Goal: Task Accomplishment & Management: Use online tool/utility

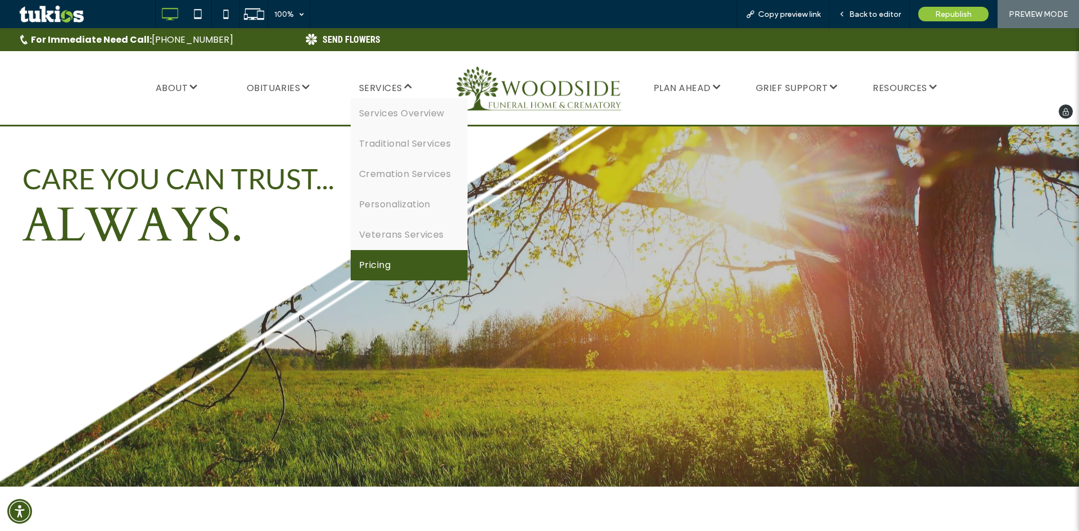
click at [378, 252] on link "Pricing" at bounding box center [410, 265] width 118 height 30
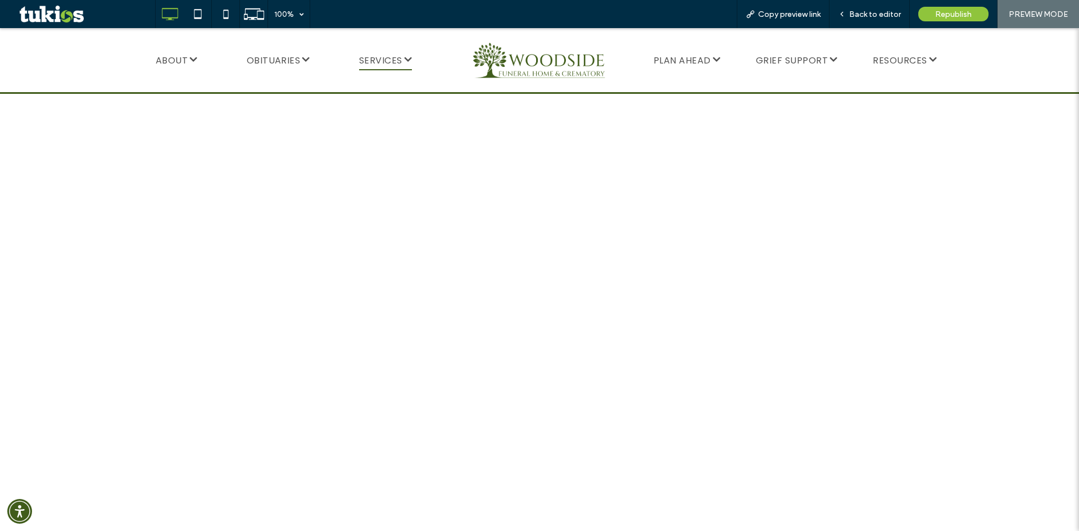
scroll to position [2080, 0]
click at [862, 21] on div "Back to editor" at bounding box center [870, 14] width 80 height 28
click at [871, 12] on span "Back to editor" at bounding box center [876, 15] width 52 height 10
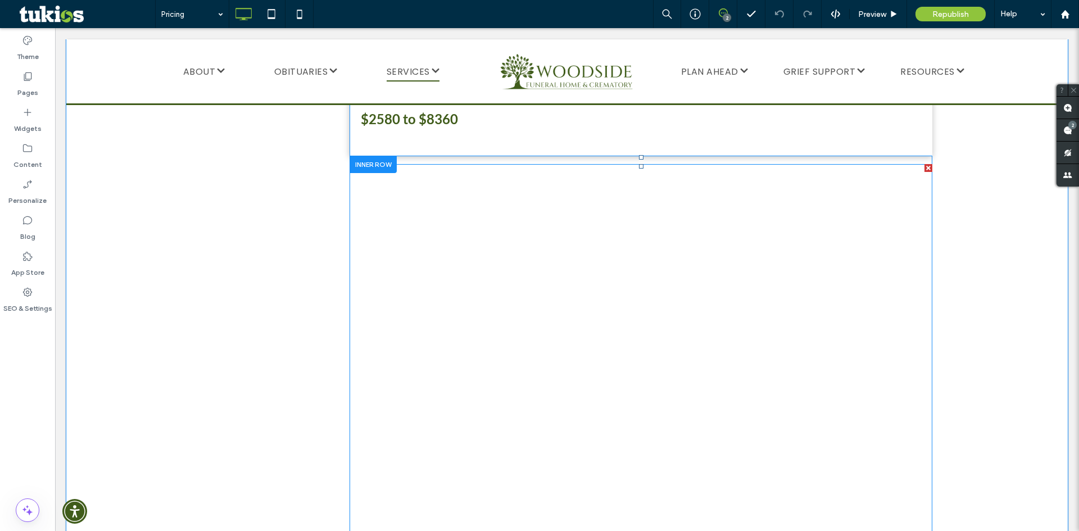
click at [927, 242] on span at bounding box center [641, 361] width 583 height 394
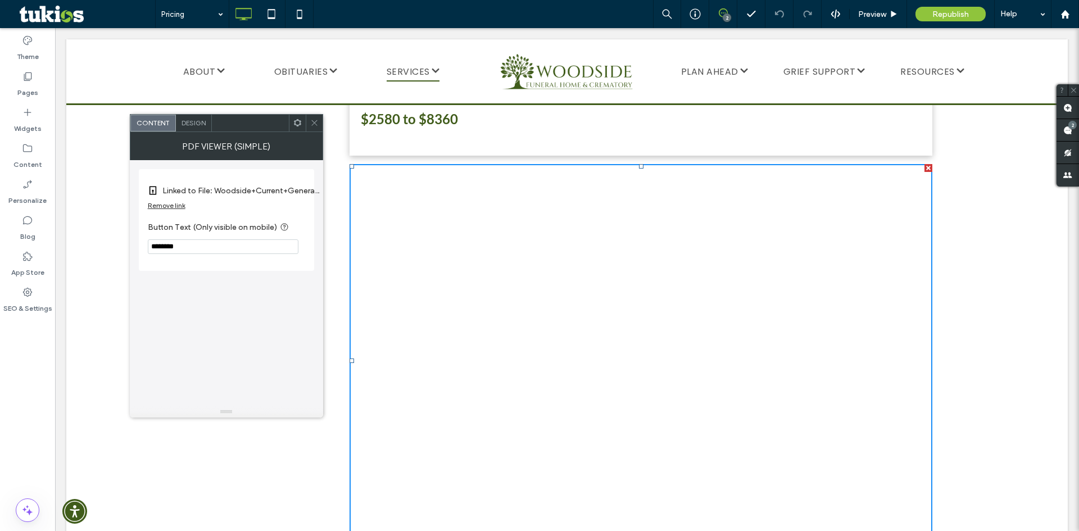
click at [202, 129] on div "Design" at bounding box center [194, 123] width 36 height 17
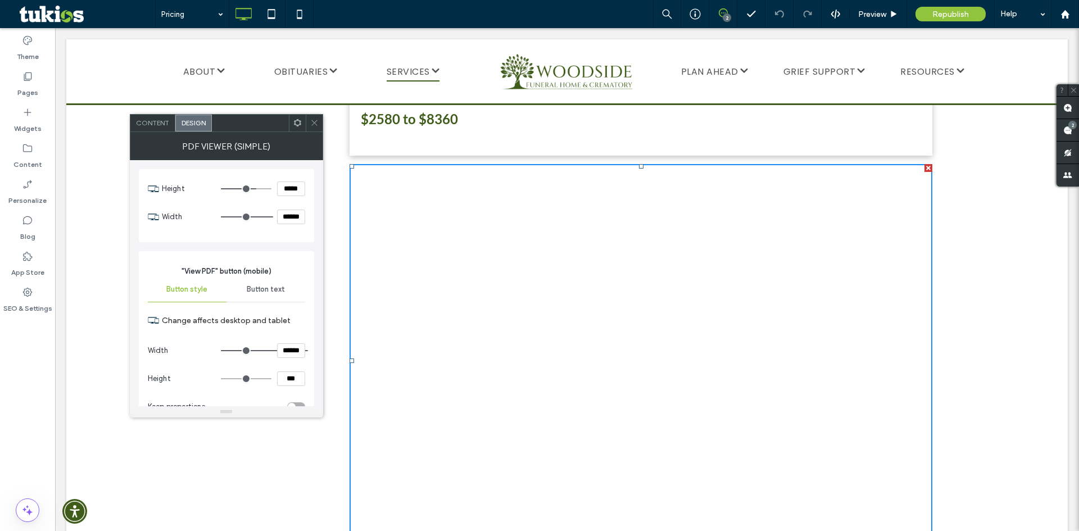
click at [162, 129] on div "Content" at bounding box center [152, 123] width 45 height 17
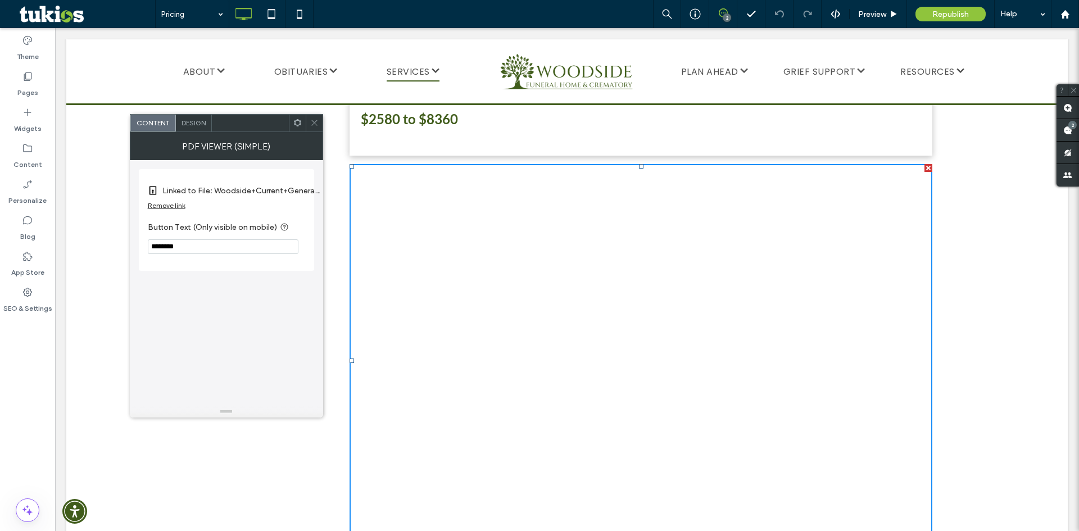
click at [236, 193] on label "Linked to File: Woodside+Current+General+Price+List+version+2.pdf" at bounding box center [240, 190] width 157 height 21
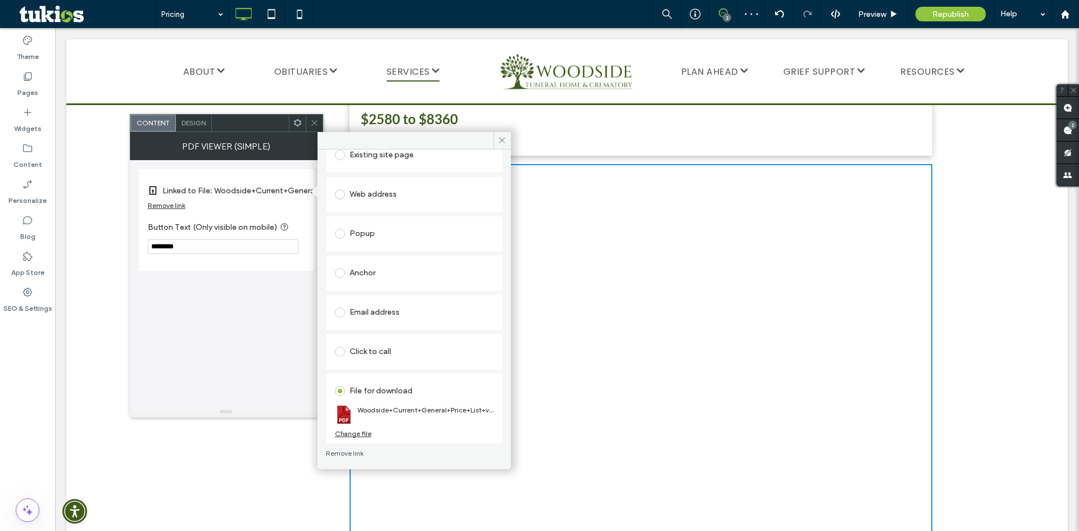
scroll to position [73, 0]
click at [363, 433] on div "Change file" at bounding box center [353, 431] width 37 height 8
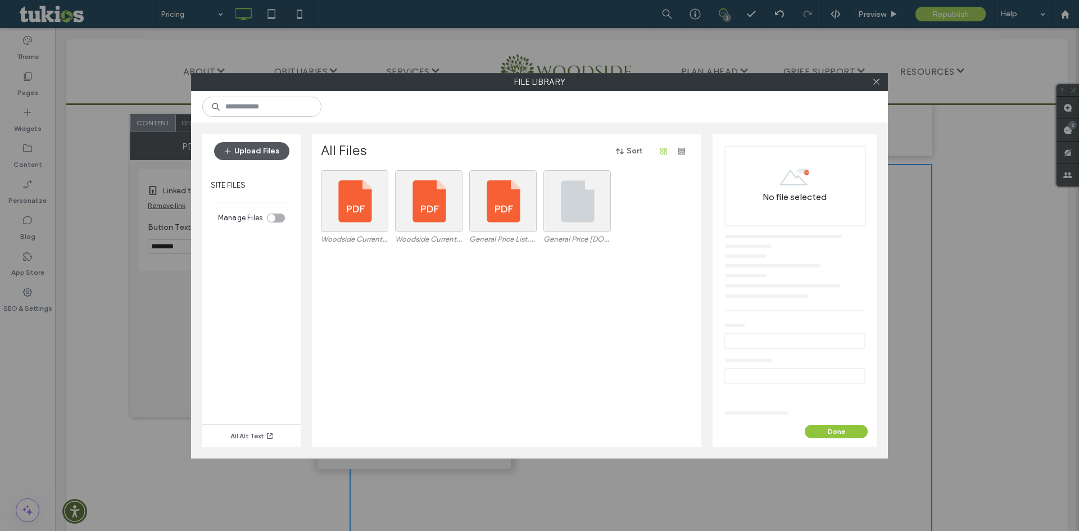
click at [256, 155] on button "Upload Files" at bounding box center [251, 151] width 75 height 18
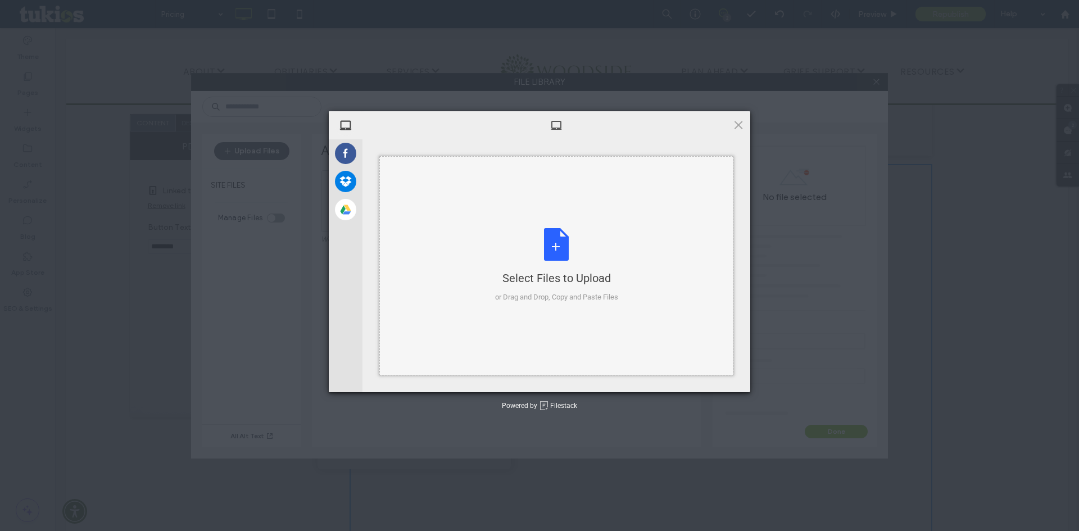
click at [459, 216] on div "Select Files to Upload or Drag and Drop, Copy and Paste Files" at bounding box center [557, 265] width 354 height 219
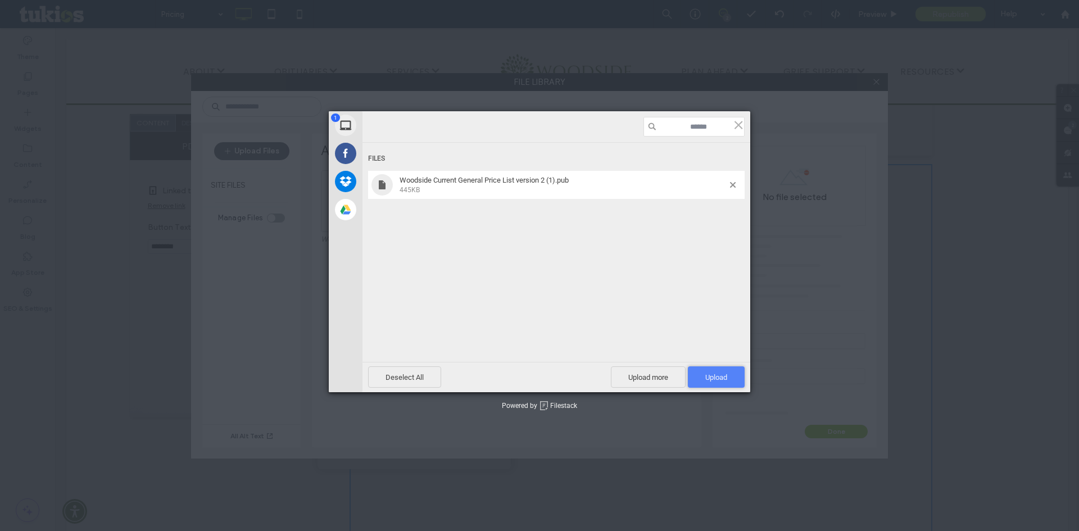
click at [720, 378] on span "Upload 1" at bounding box center [717, 377] width 22 height 8
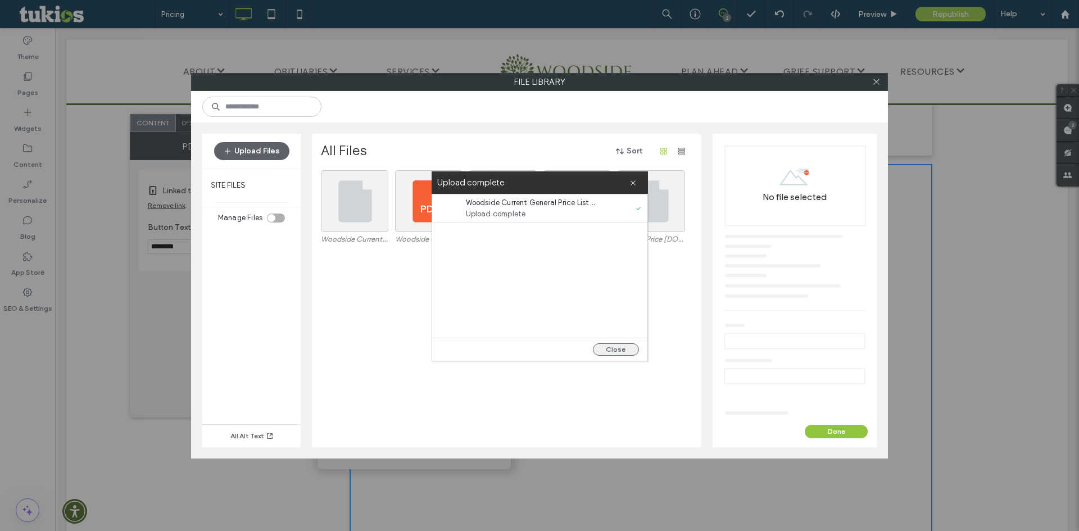
click at [620, 347] on button "Close" at bounding box center [616, 350] width 46 height 12
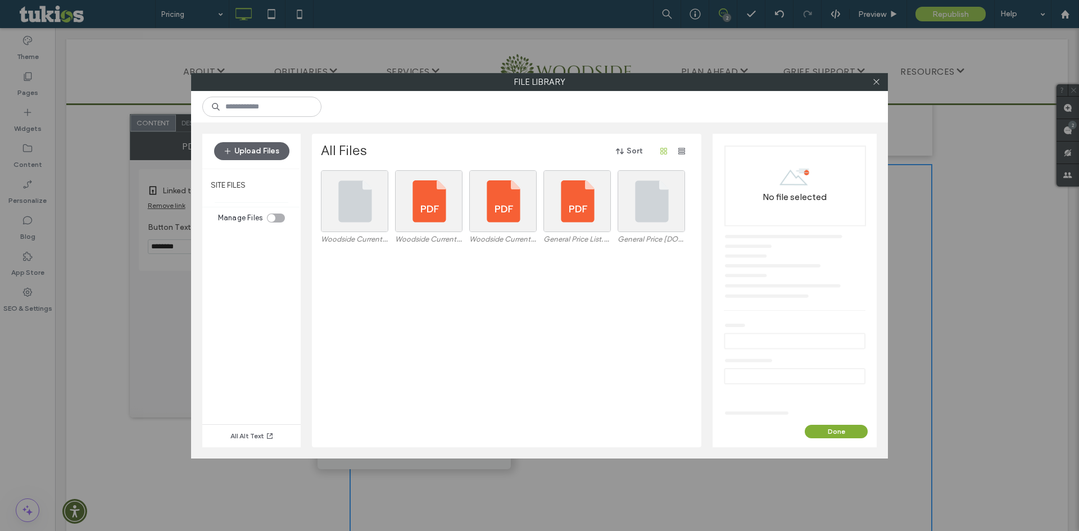
click at [825, 433] on button "Done" at bounding box center [836, 431] width 63 height 13
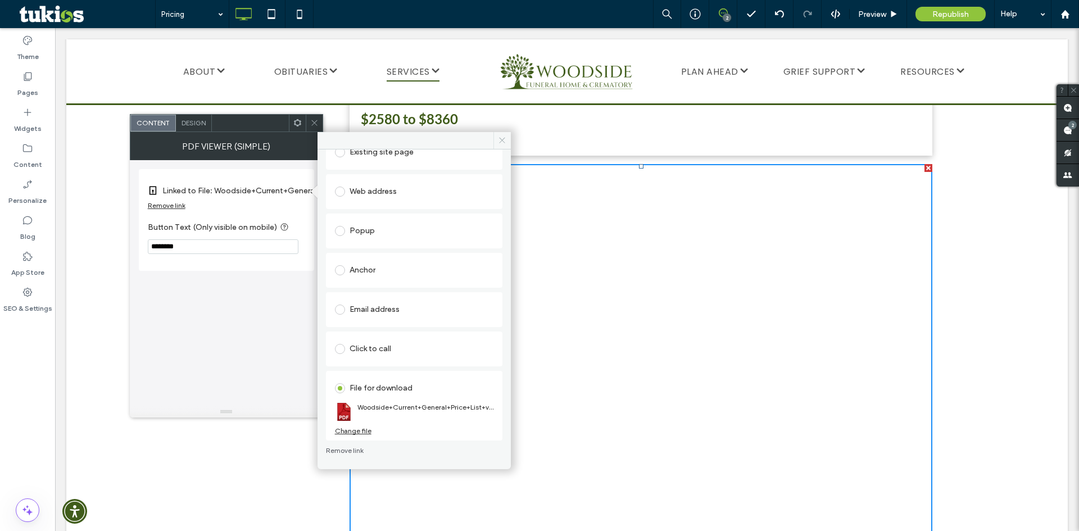
click at [507, 133] on span at bounding box center [502, 140] width 17 height 17
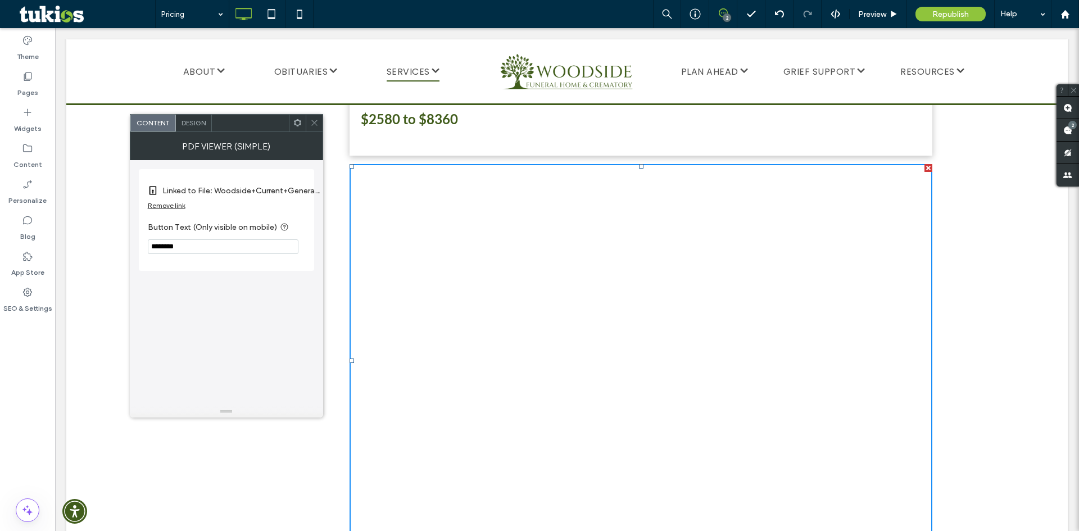
click at [319, 123] on div at bounding box center [314, 123] width 17 height 17
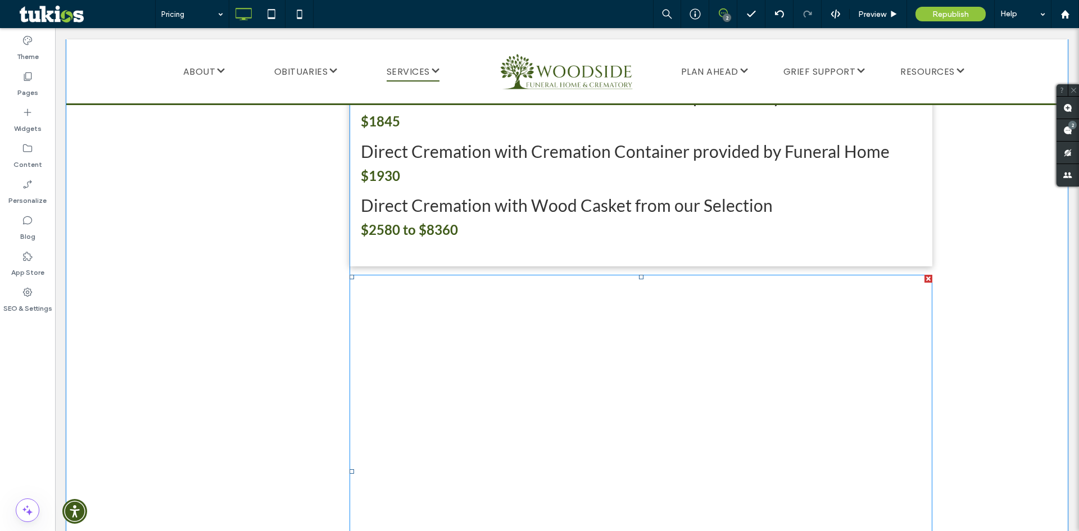
scroll to position [1968, 0]
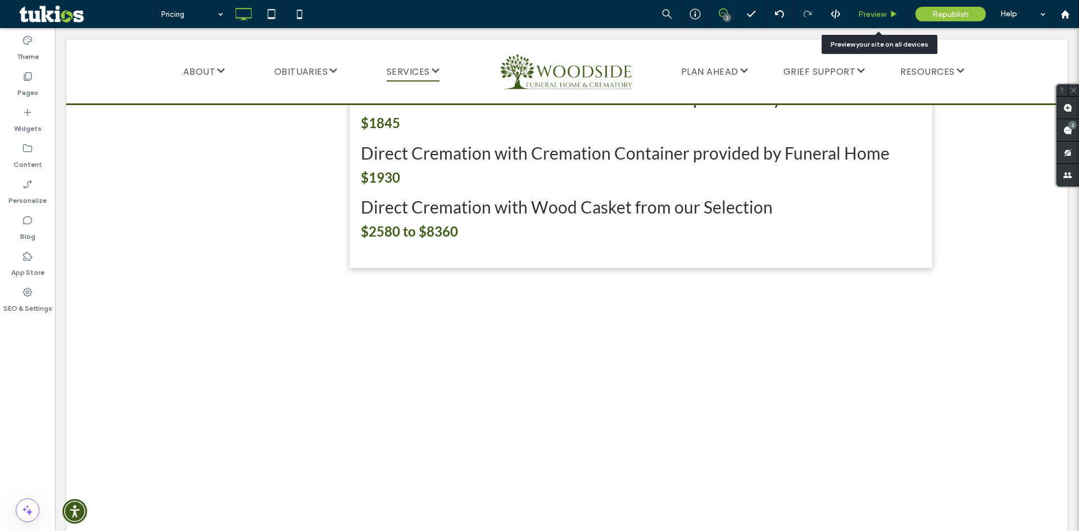
click at [877, 7] on div "Preview" at bounding box center [878, 14] width 57 height 28
click at [874, 14] on span "Preview" at bounding box center [873, 15] width 28 height 10
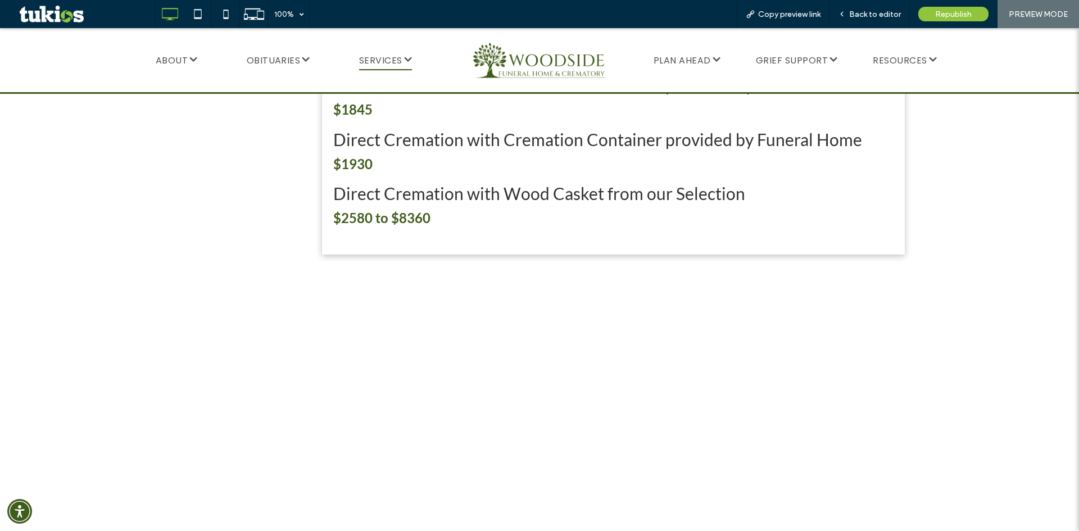
scroll to position [2024, 0]
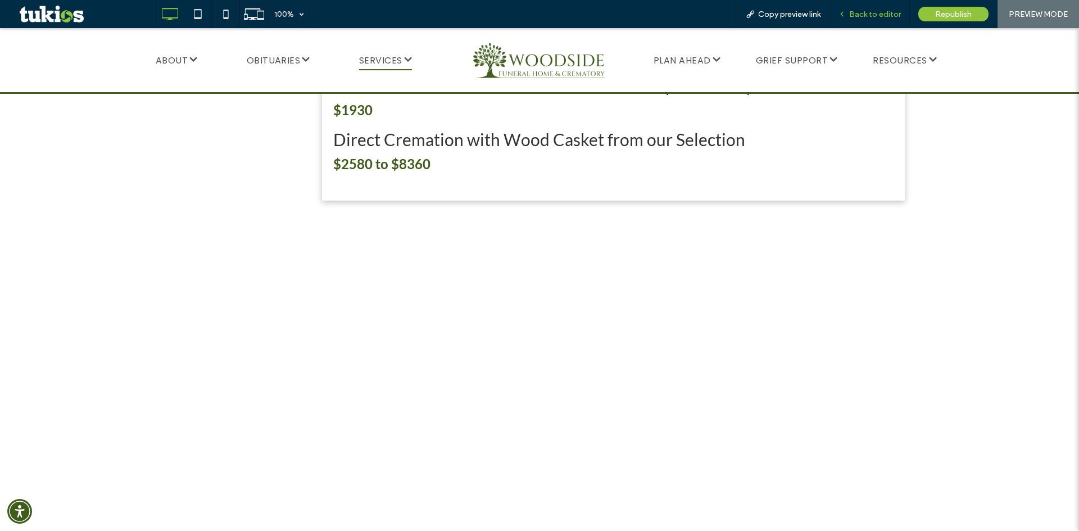
click at [856, 12] on span "Back to editor" at bounding box center [876, 15] width 52 height 10
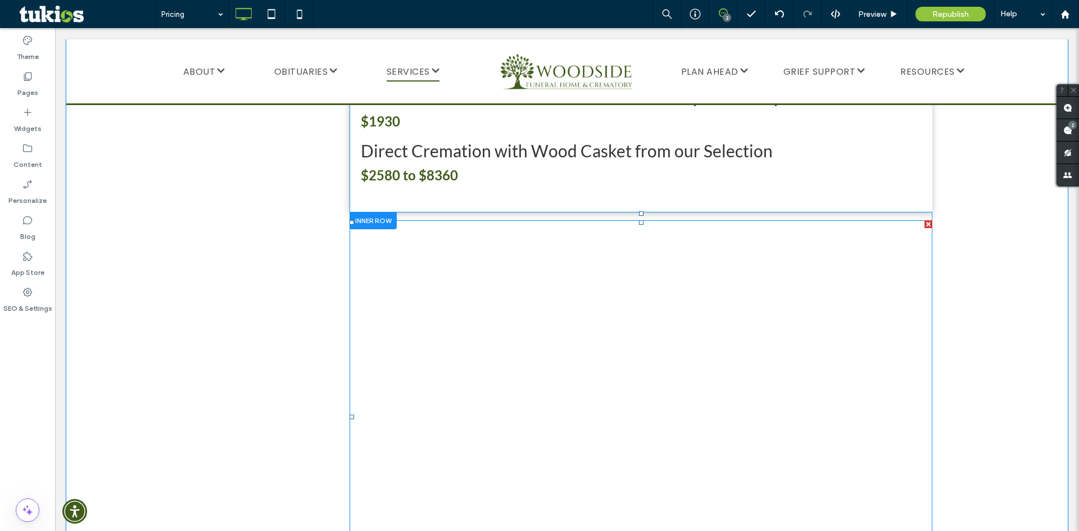
click at [827, 220] on span at bounding box center [641, 417] width 583 height 394
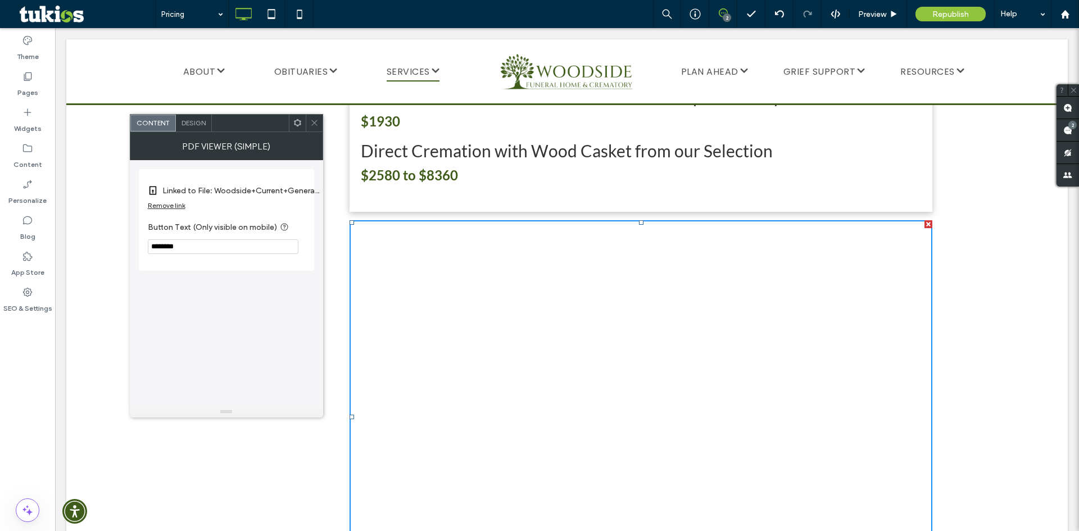
click at [195, 127] on div "Design" at bounding box center [194, 123] width 36 height 17
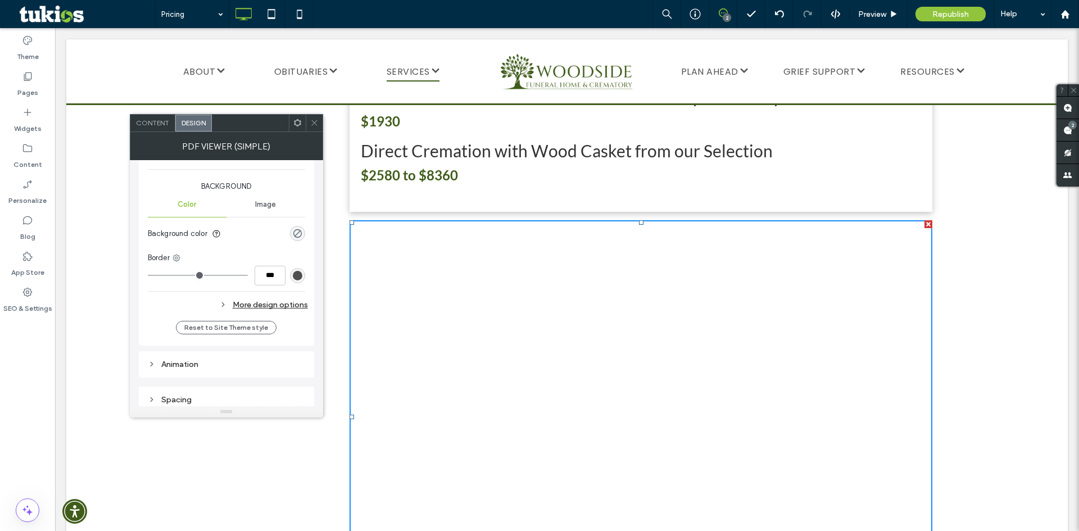
scroll to position [264, 0]
click at [274, 303] on div "More design options" at bounding box center [228, 298] width 160 height 15
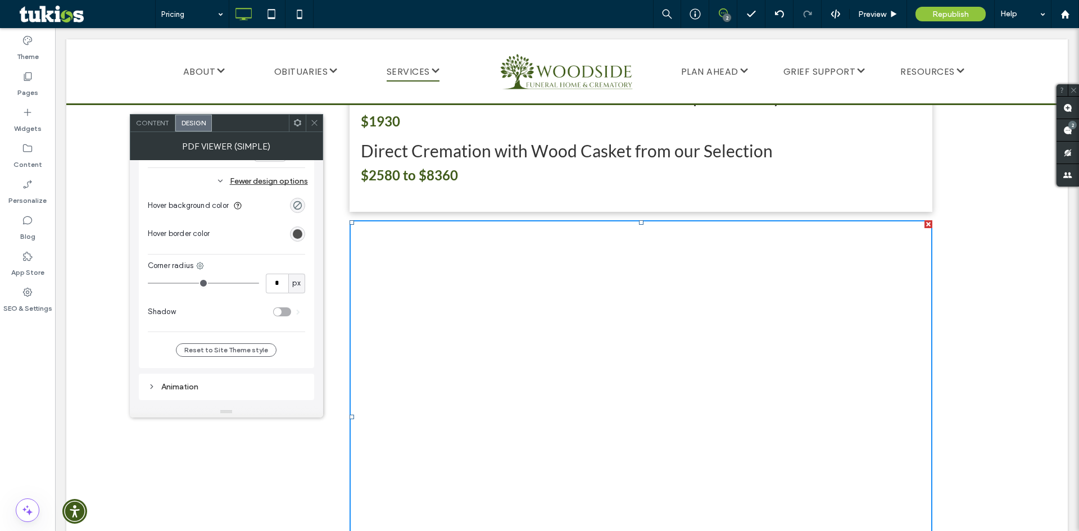
scroll to position [354, 0]
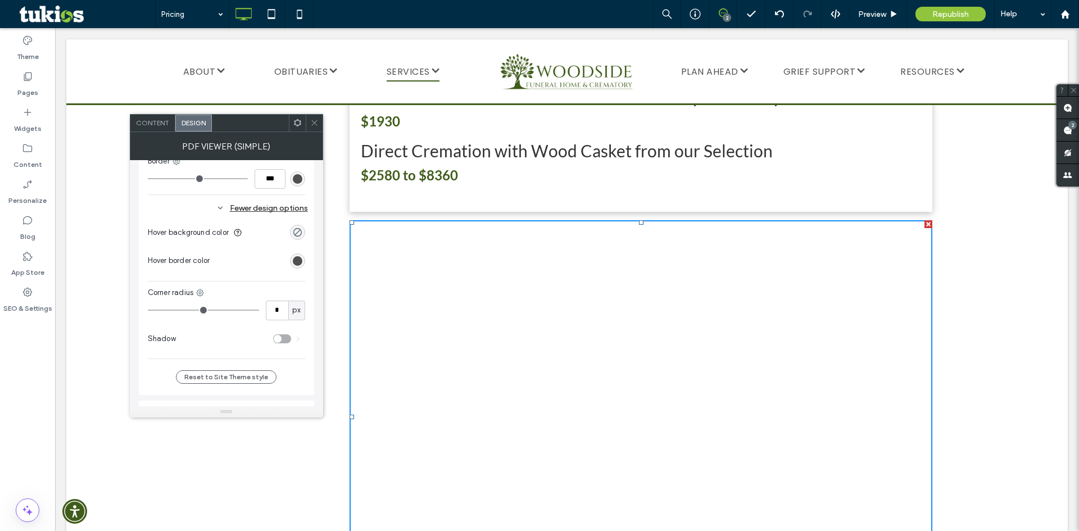
click at [312, 132] on div "PDF Viewer (Simple)" at bounding box center [226, 146] width 193 height 28
click at [318, 125] on icon at bounding box center [314, 123] width 8 height 8
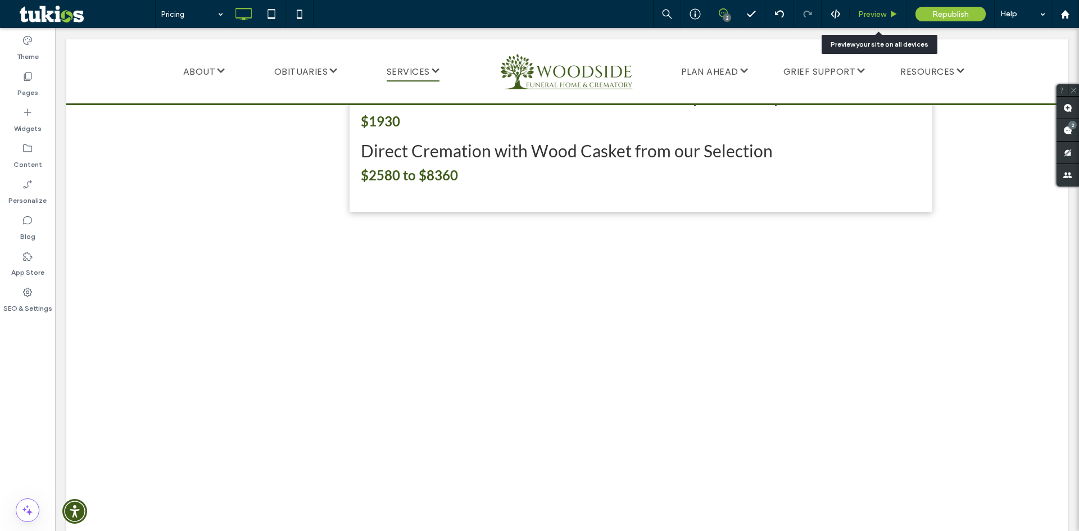
click at [880, 14] on span "Preview" at bounding box center [873, 15] width 28 height 10
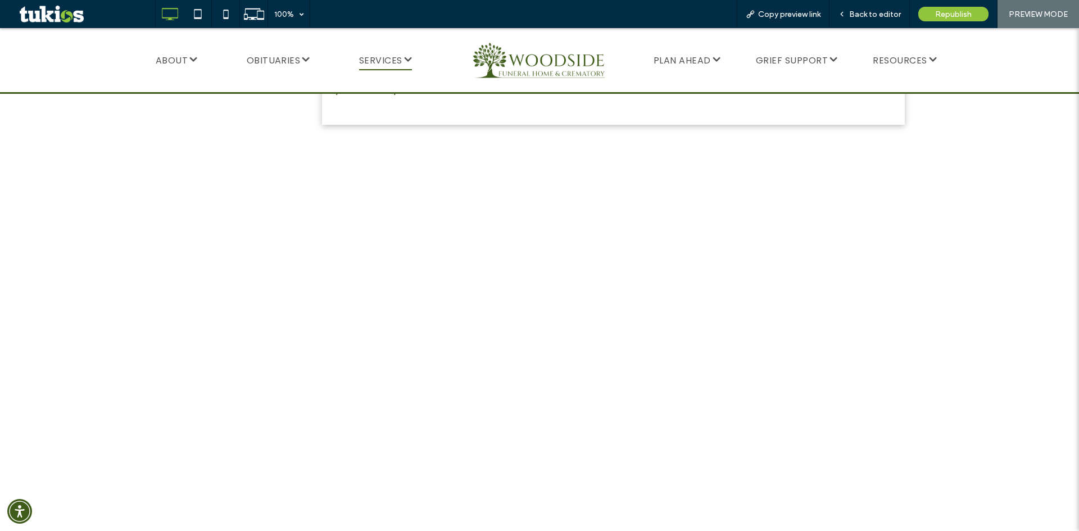
scroll to position [2080, 0]
